Goal: Transaction & Acquisition: Obtain resource

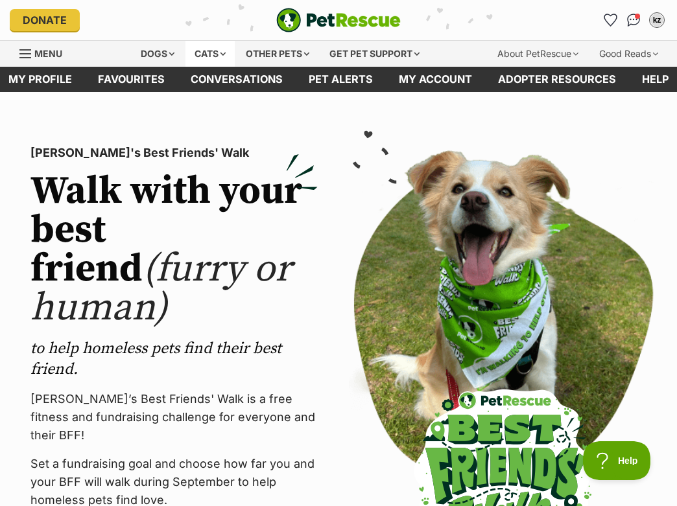
click at [206, 48] on div "Cats" at bounding box center [209, 54] width 49 height 26
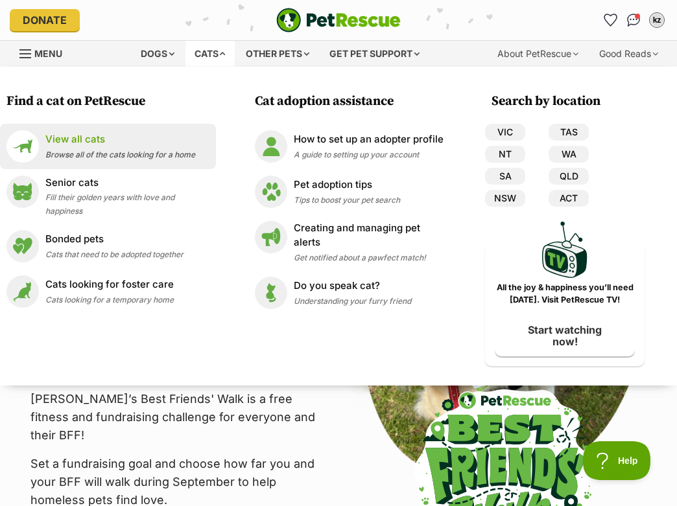
click at [80, 133] on p "View all cats" at bounding box center [120, 139] width 150 height 15
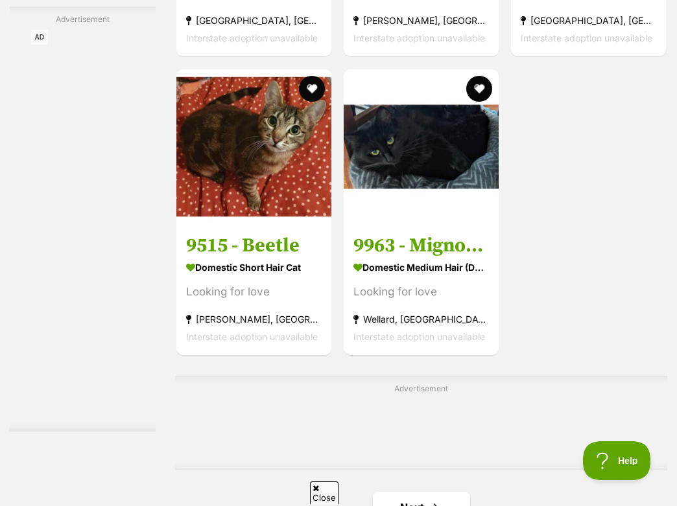
scroll to position [2490, 0]
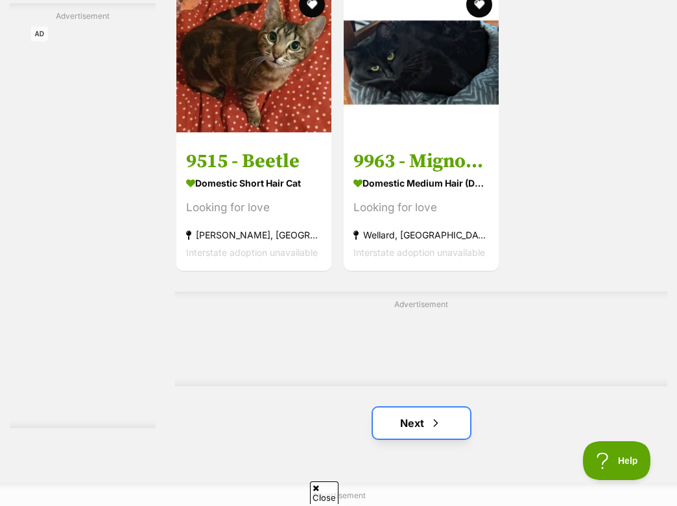
click at [408, 439] on link "Next" at bounding box center [421, 423] width 97 height 31
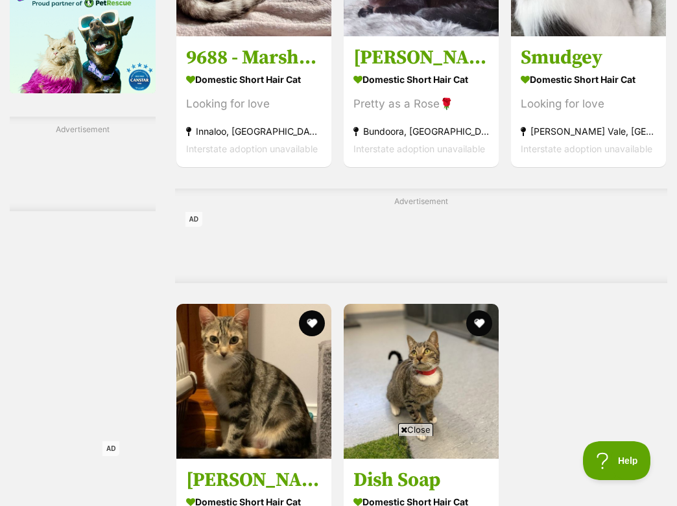
scroll to position [2593, 0]
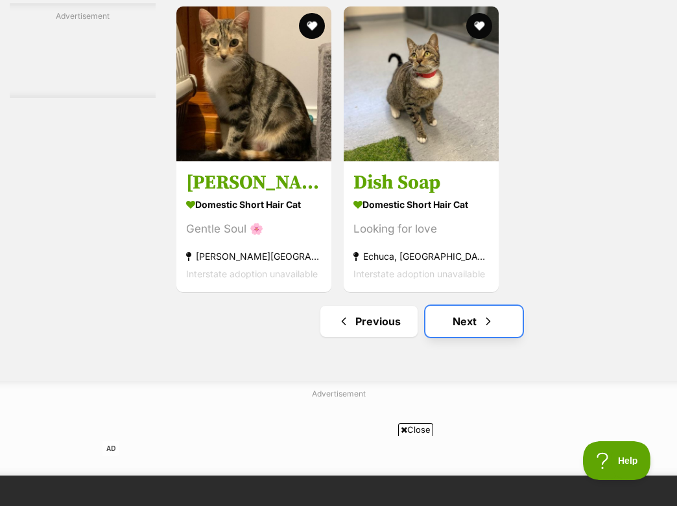
click at [449, 337] on link "Next" at bounding box center [473, 321] width 97 height 31
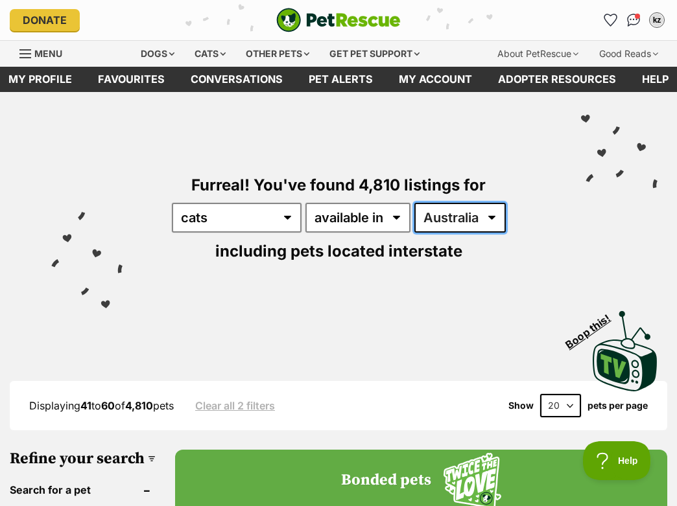
click at [454, 203] on select "Australia ACT NSW NT QLD SA TAS VIC WA" at bounding box center [459, 218] width 91 height 30
select select "QLD"
click at [414, 203] on select "Australia ACT NSW NT QLD SA TAS VIC WA" at bounding box center [459, 218] width 91 height 30
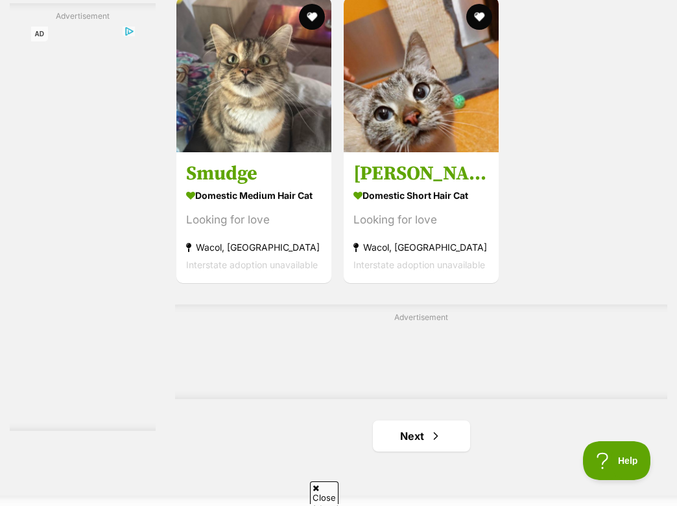
scroll to position [2156, 0]
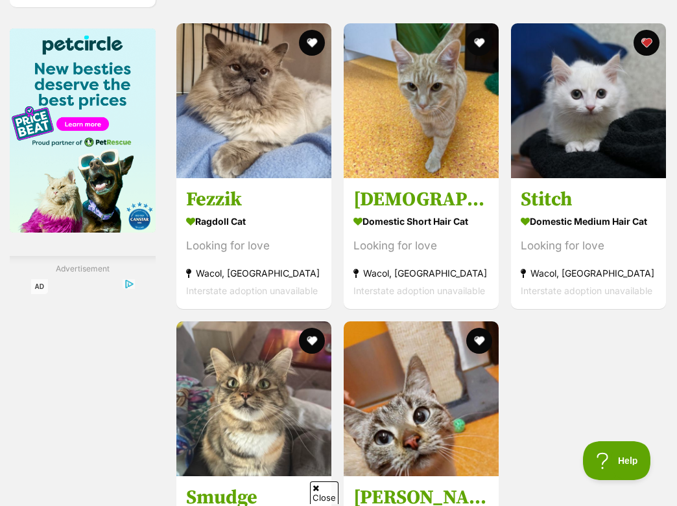
drag, startPoint x: 410, startPoint y: 190, endPoint x: 391, endPoint y: 19, distance: 172.1
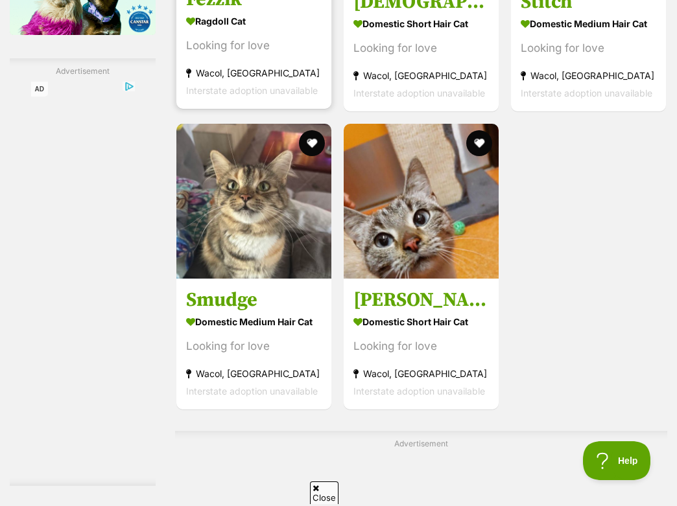
scroll to position [2520, 0]
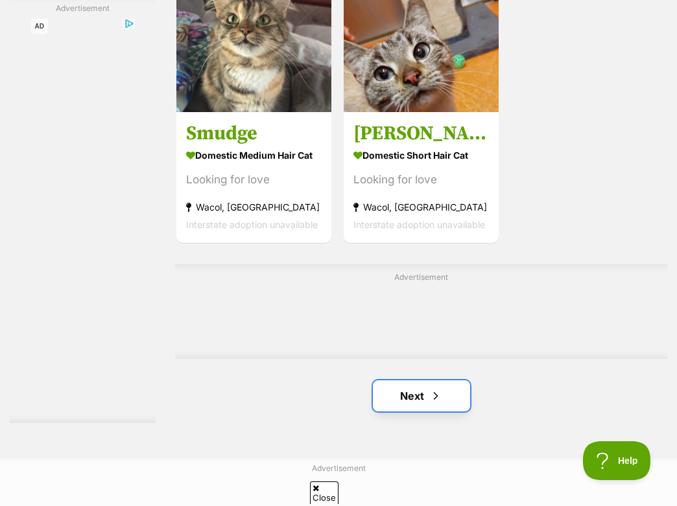
click at [373, 412] on link "Next" at bounding box center [421, 395] width 97 height 31
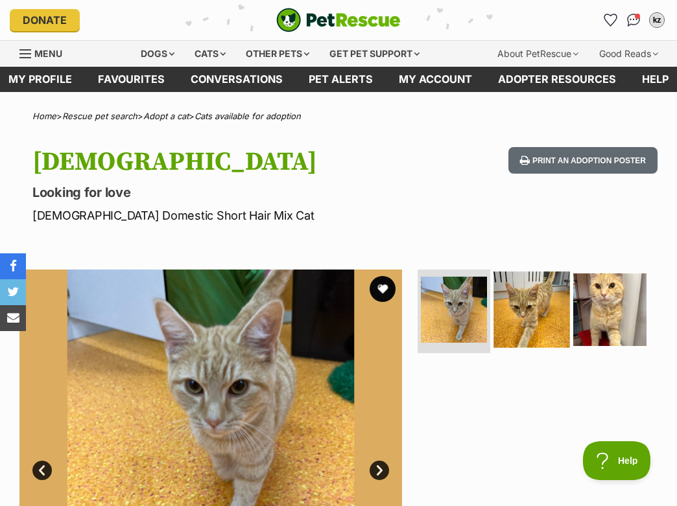
click at [523, 303] on img at bounding box center [531, 310] width 76 height 76
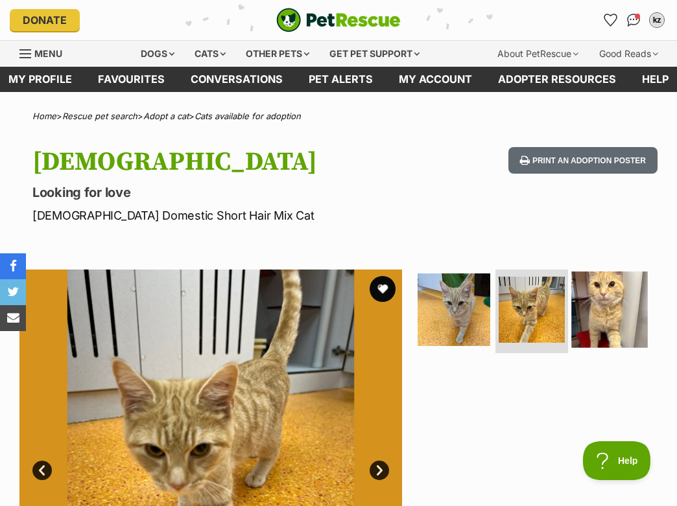
click at [589, 308] on img at bounding box center [610, 310] width 76 height 76
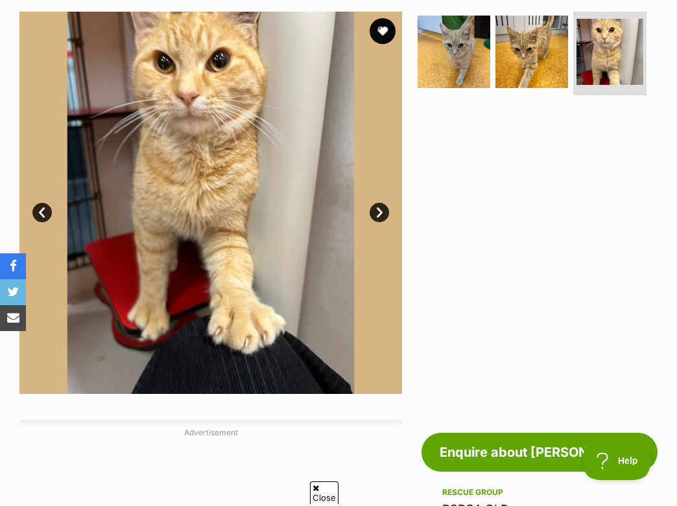
scroll to position [229, 0]
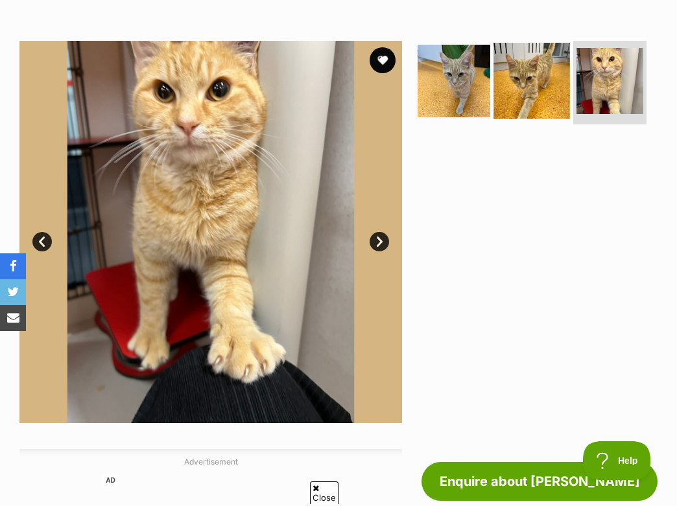
click at [550, 101] on img at bounding box center [531, 81] width 76 height 76
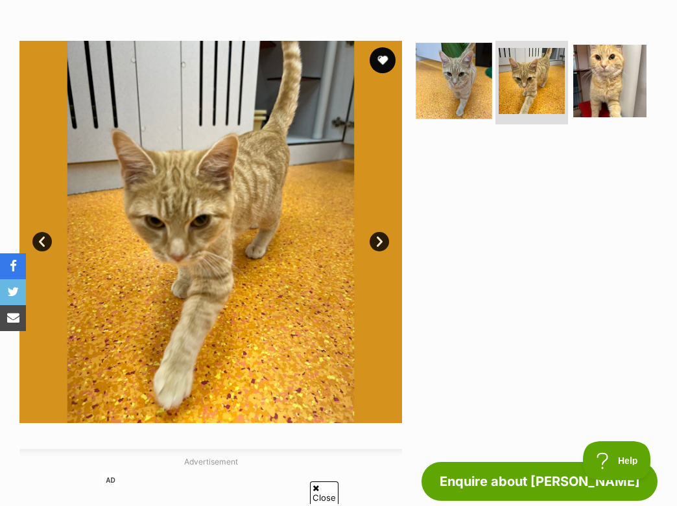
click at [467, 86] on img at bounding box center [453, 81] width 76 height 76
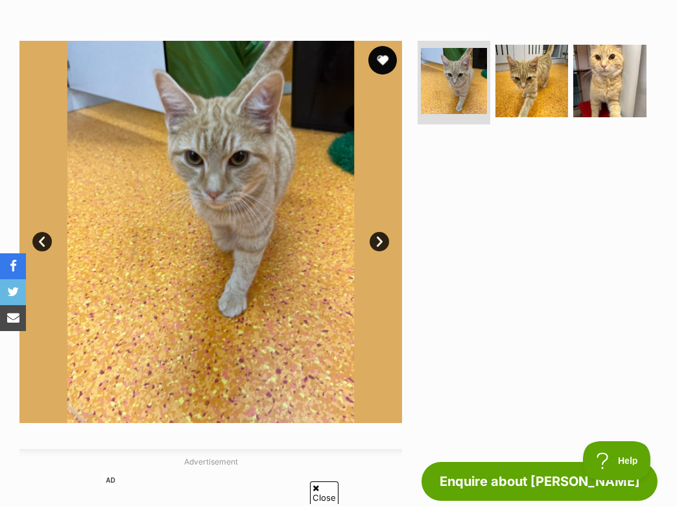
click at [389, 54] on button "favourite" at bounding box center [382, 60] width 29 height 29
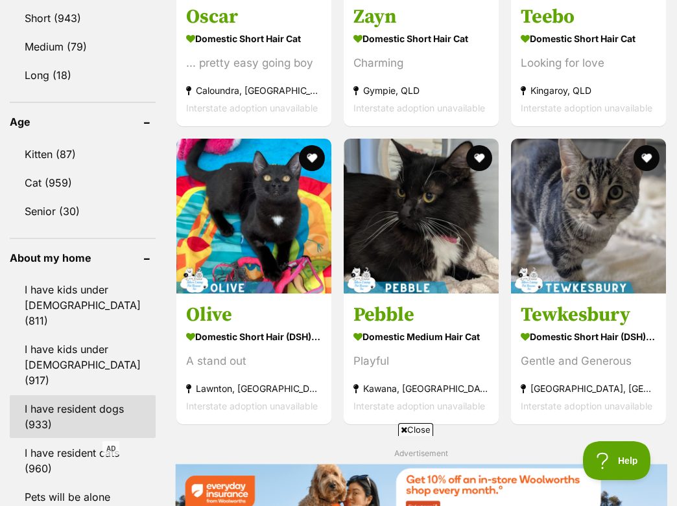
scroll to position [1325, 0]
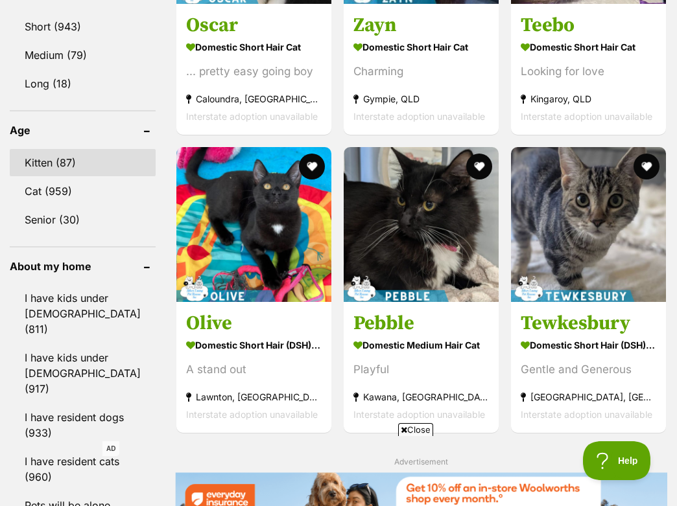
click at [63, 149] on link "Kitten (87)" at bounding box center [83, 162] width 146 height 27
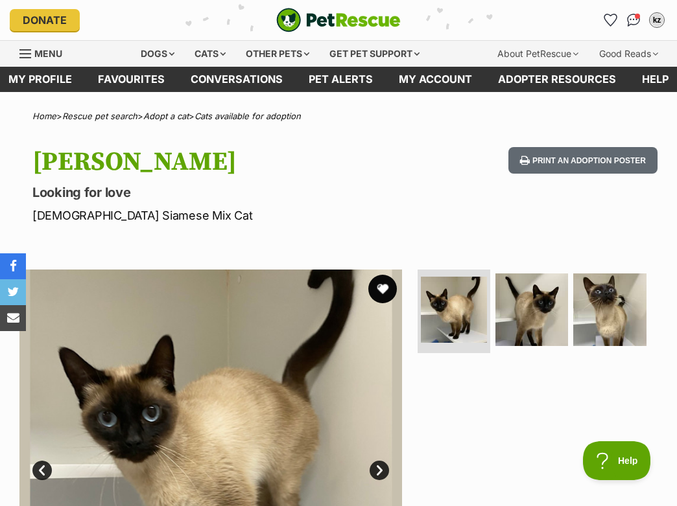
click at [387, 290] on button "favourite" at bounding box center [382, 289] width 29 height 29
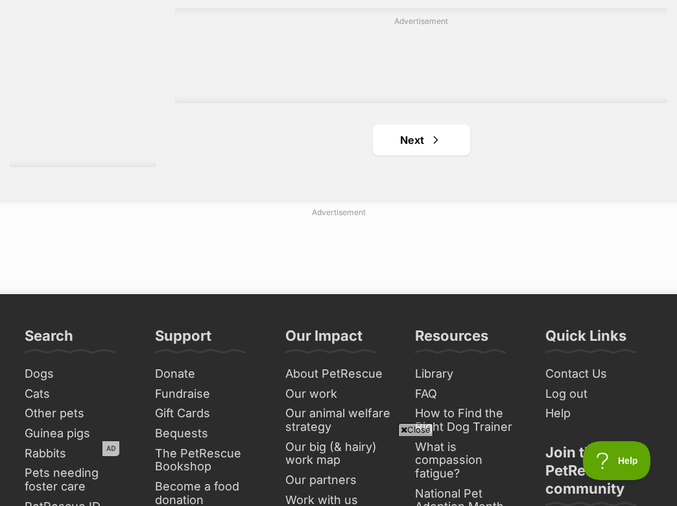
scroll to position [2920, 0]
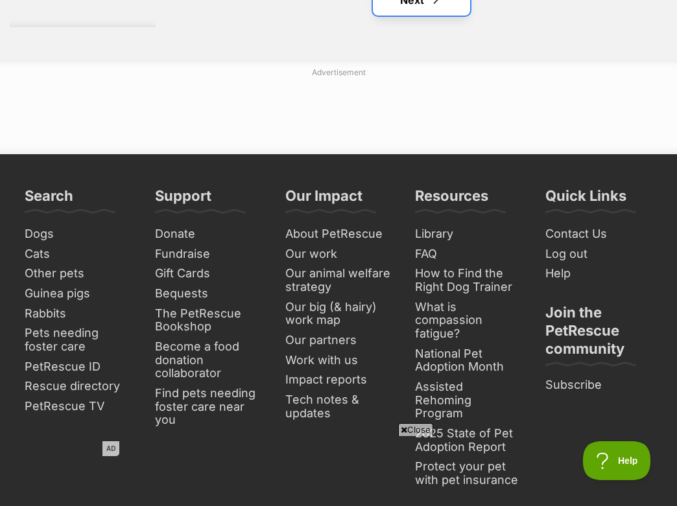
click at [429, 8] on span "Next page" at bounding box center [435, 0] width 13 height 16
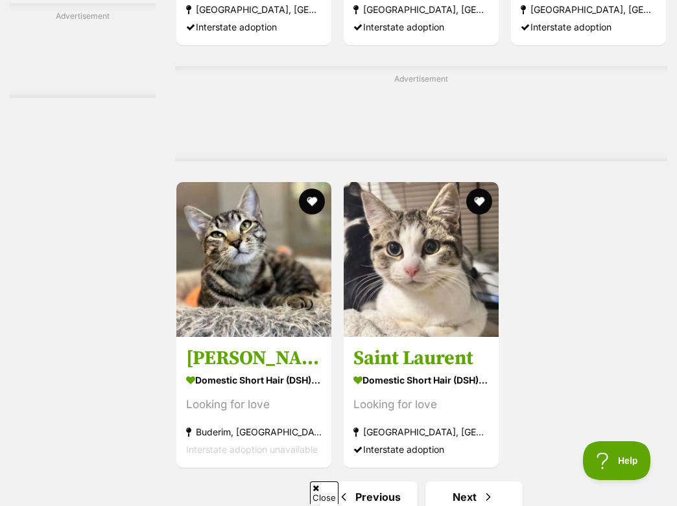
scroll to position [2778, 0]
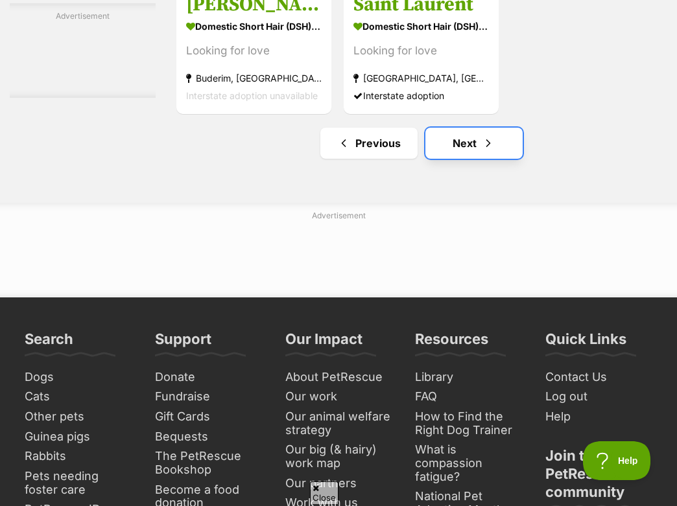
click at [481, 151] on span "Next page" at bounding box center [487, 143] width 13 height 16
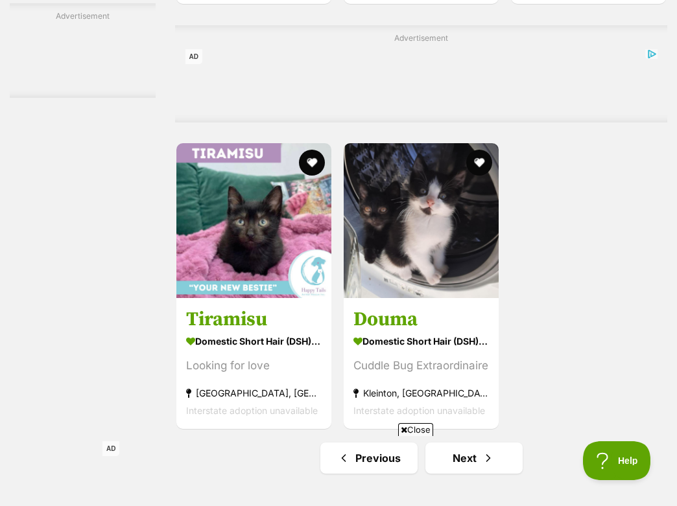
scroll to position [2757, 0]
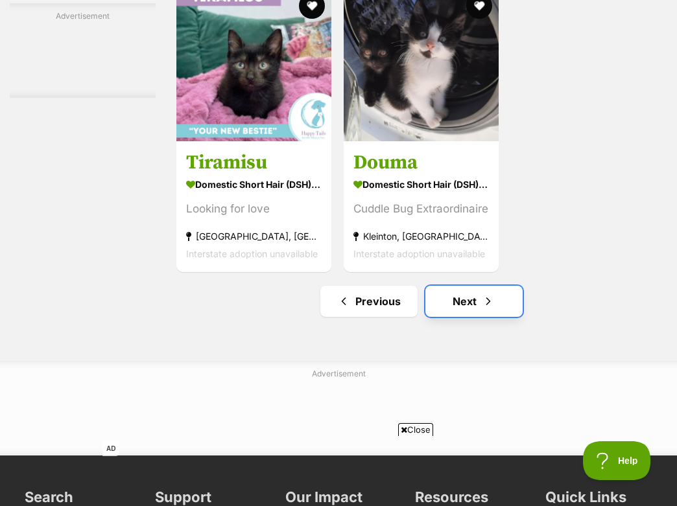
click at [482, 309] on span "Next page" at bounding box center [487, 302] width 13 height 16
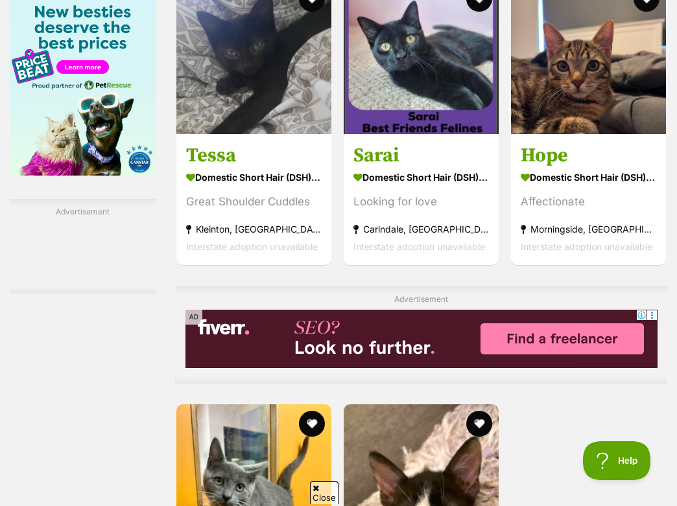
scroll to position [2655, 0]
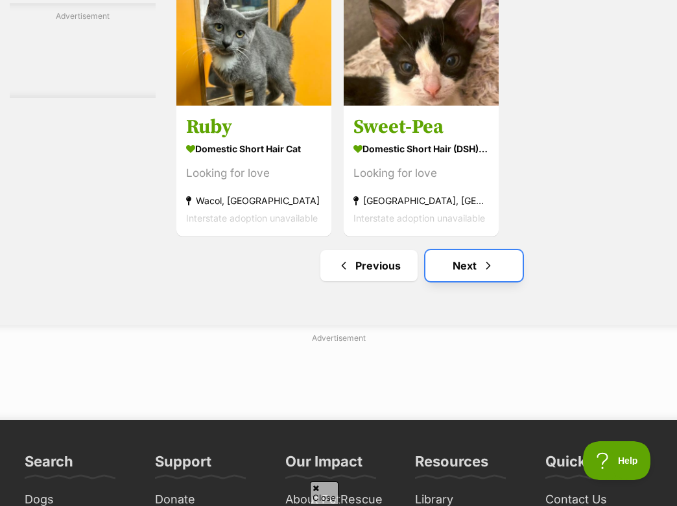
click at [445, 281] on link "Next" at bounding box center [473, 265] width 97 height 31
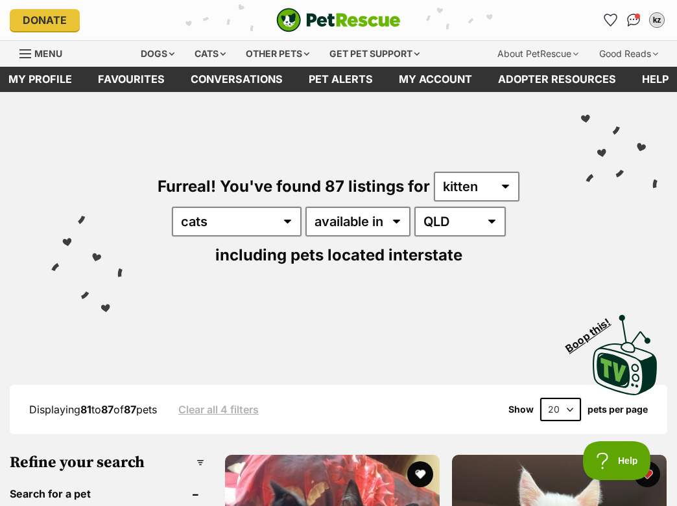
click at [622, 22] on ul "kz My account kz Kenzaz Zenza Edit profile Log out Pet alerts Pet alert matches…" at bounding box center [632, 20] width 67 height 21
click at [610, 19] on icon "Favourites" at bounding box center [610, 19] width 16 height 15
click at [608, 27] on link "Favourites" at bounding box center [609, 20] width 27 height 27
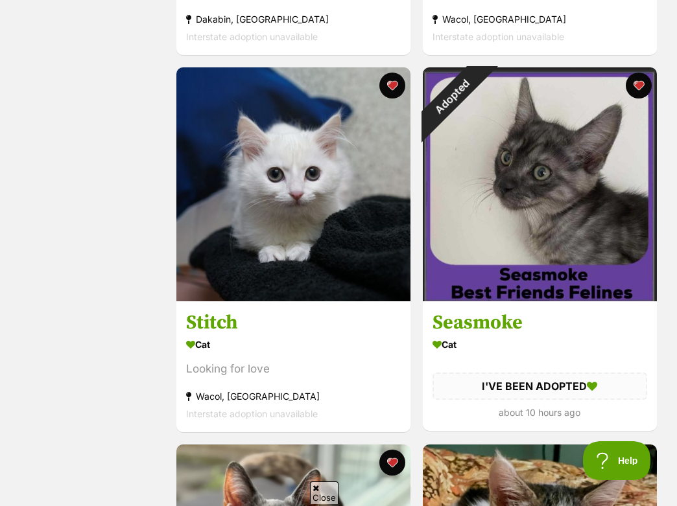
scroll to position [487, 0]
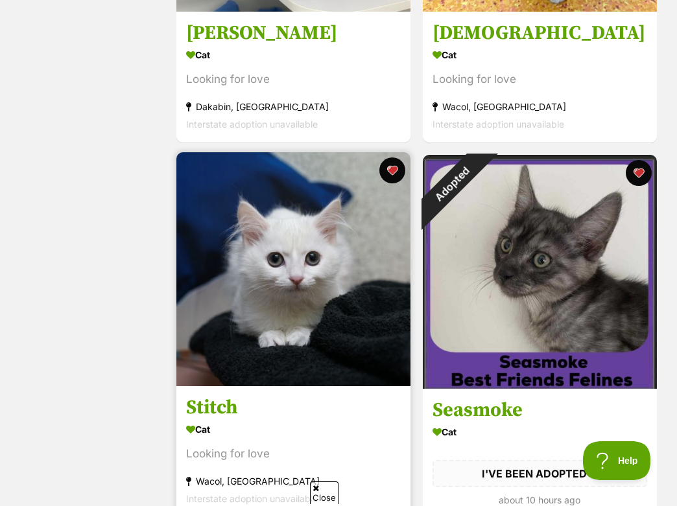
click at [321, 297] on img at bounding box center [293, 269] width 234 height 234
